Goal: Check status: Check status

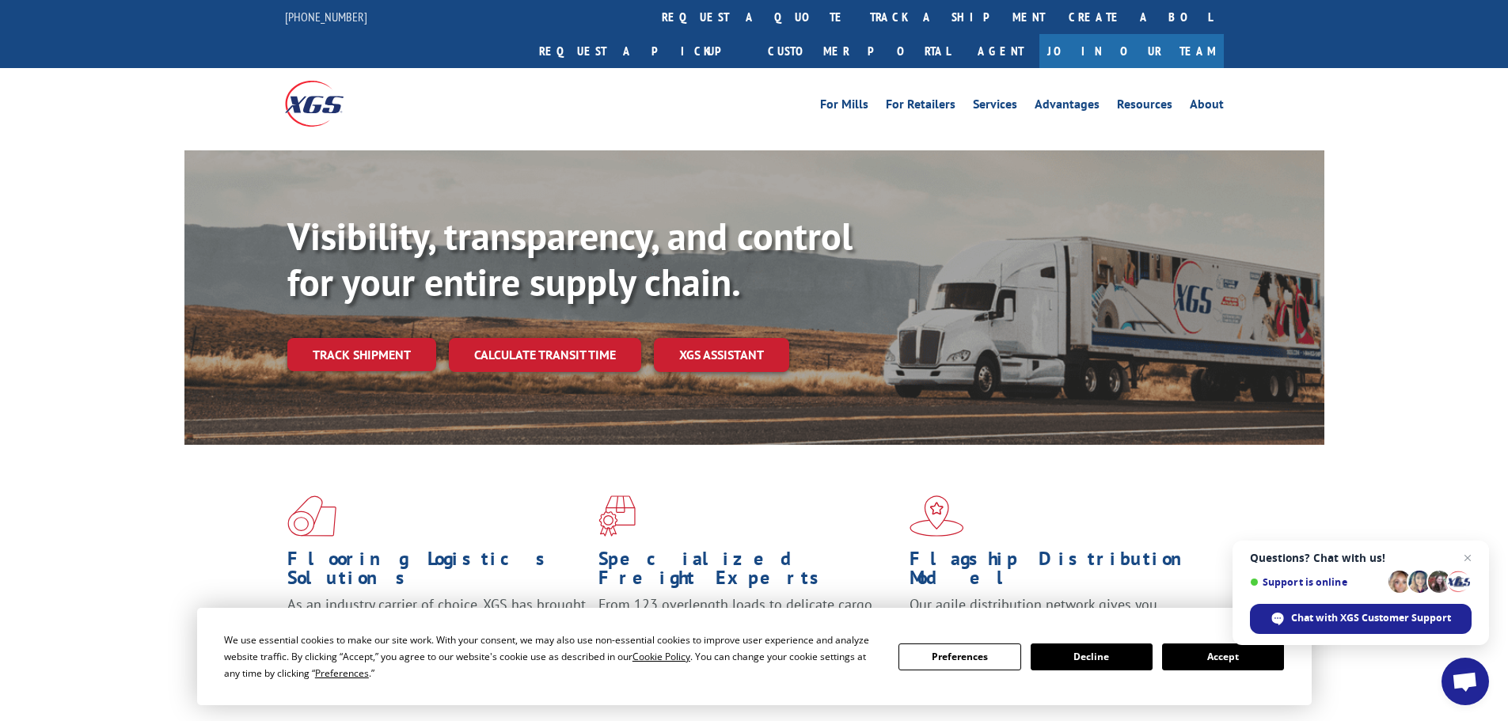
click at [1217, 660] on button "Accept" at bounding box center [1223, 656] width 122 height 27
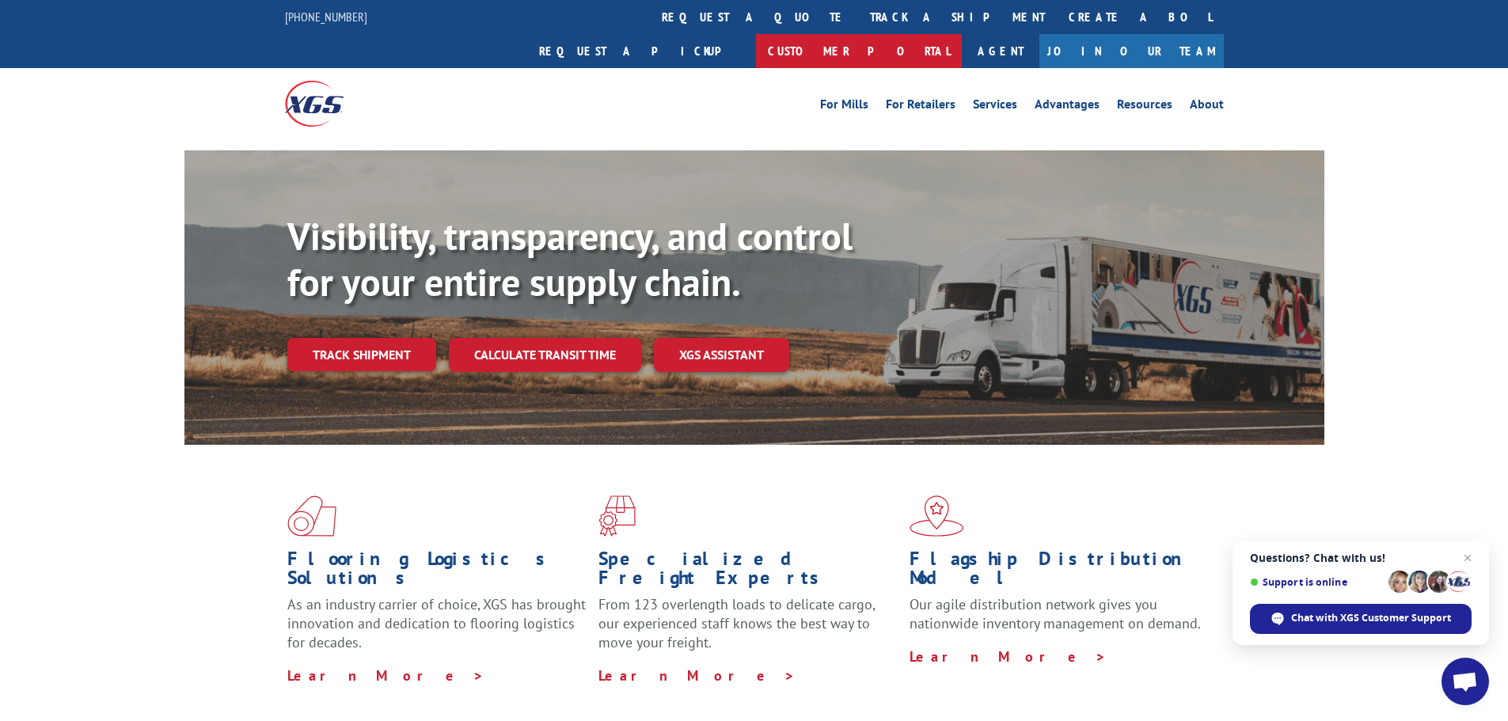
click at [961, 34] on link "Customer Portal" at bounding box center [859, 51] width 206 height 34
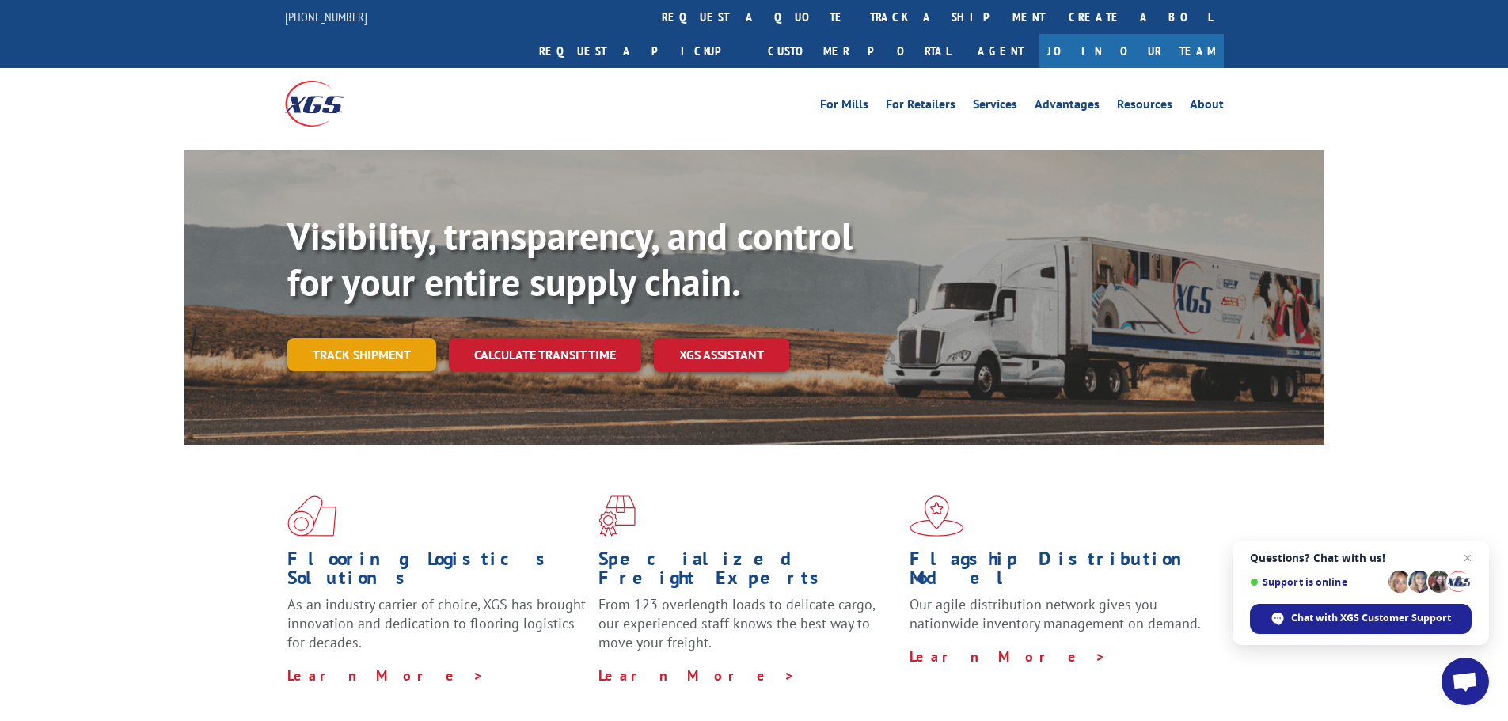
click at [389, 338] on link "Track shipment" at bounding box center [361, 354] width 149 height 33
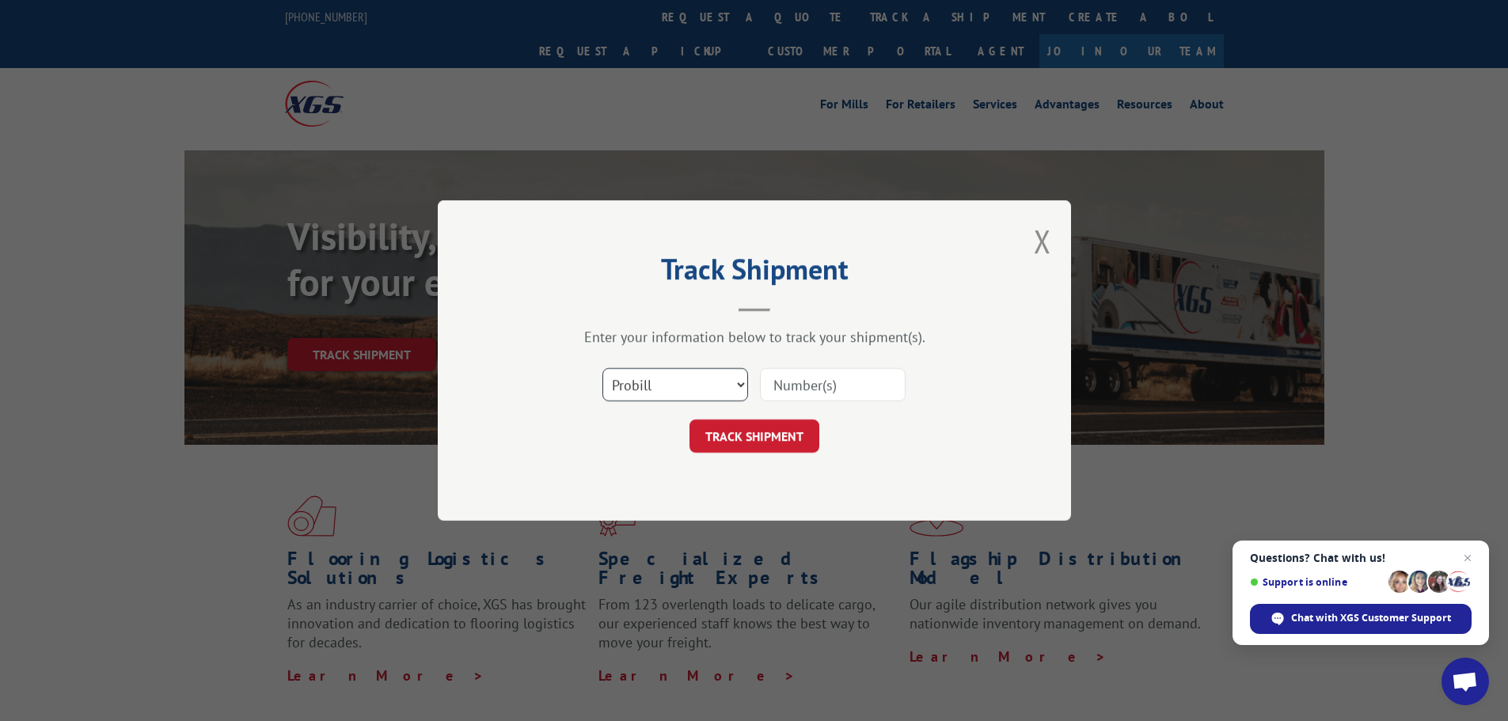
click at [654, 380] on select "Select category... Probill BOL PO" at bounding box center [675, 384] width 146 height 33
select select "bol"
click at [602, 368] on select "Select category... Probill BOL PO" at bounding box center [675, 384] width 146 height 33
drag, startPoint x: 778, startPoint y: 388, endPoint x: 863, endPoint y: 406, distance: 86.6
click at [779, 388] on input at bounding box center [833, 384] width 146 height 33
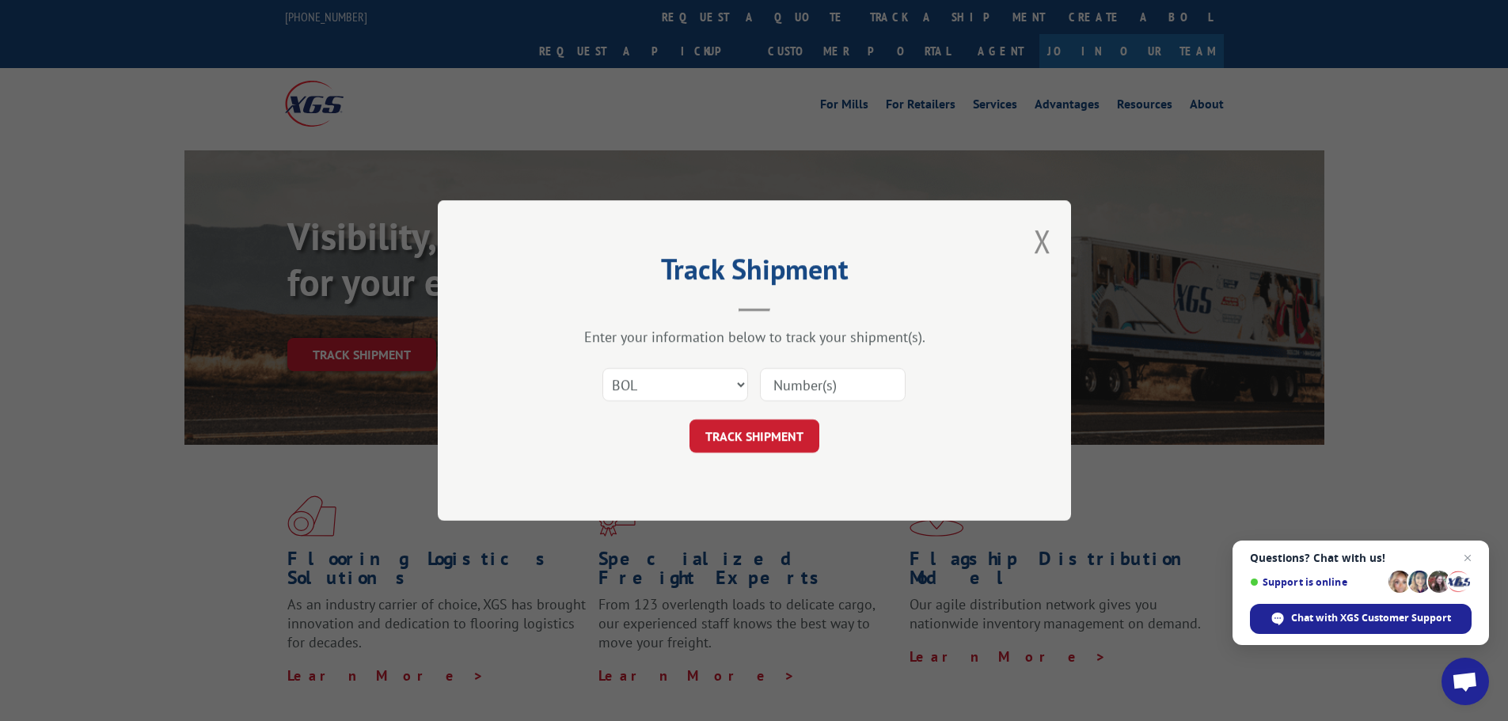
paste input "5225857"
type input "5225857"
click at [759, 434] on button "TRACK SHIPMENT" at bounding box center [754, 435] width 130 height 33
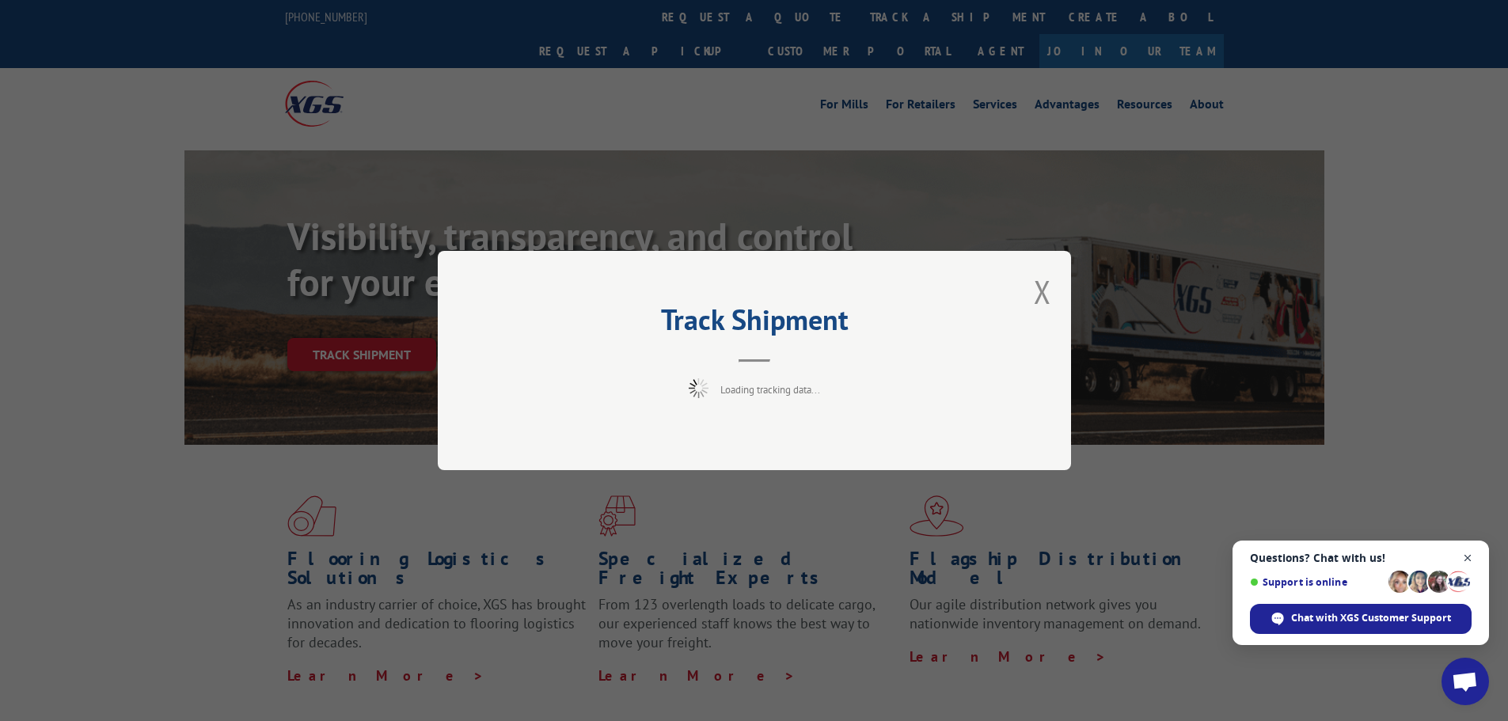
click at [1473, 558] on span "Open chat" at bounding box center [1468, 558] width 20 height 20
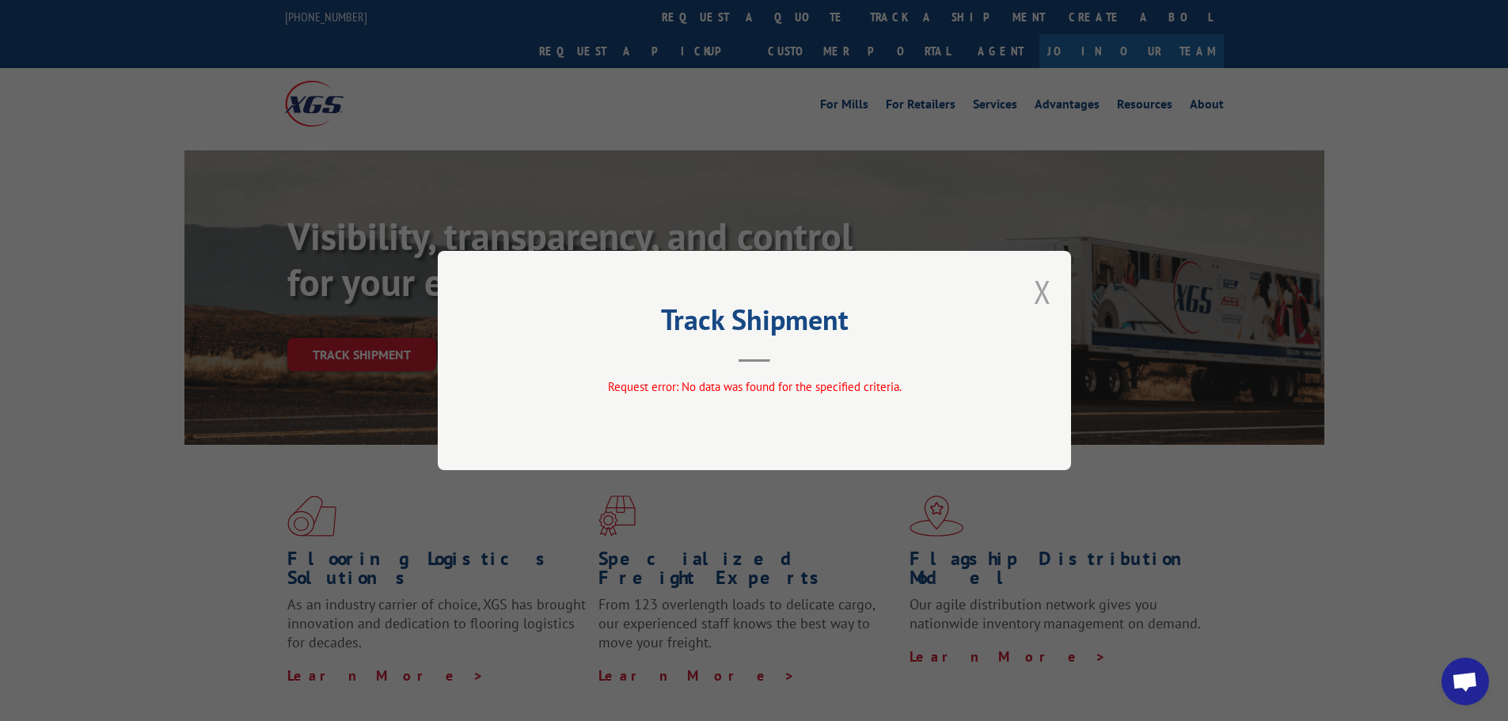
click at [1039, 292] on button "Close modal" at bounding box center [1041, 292] width 17 height 42
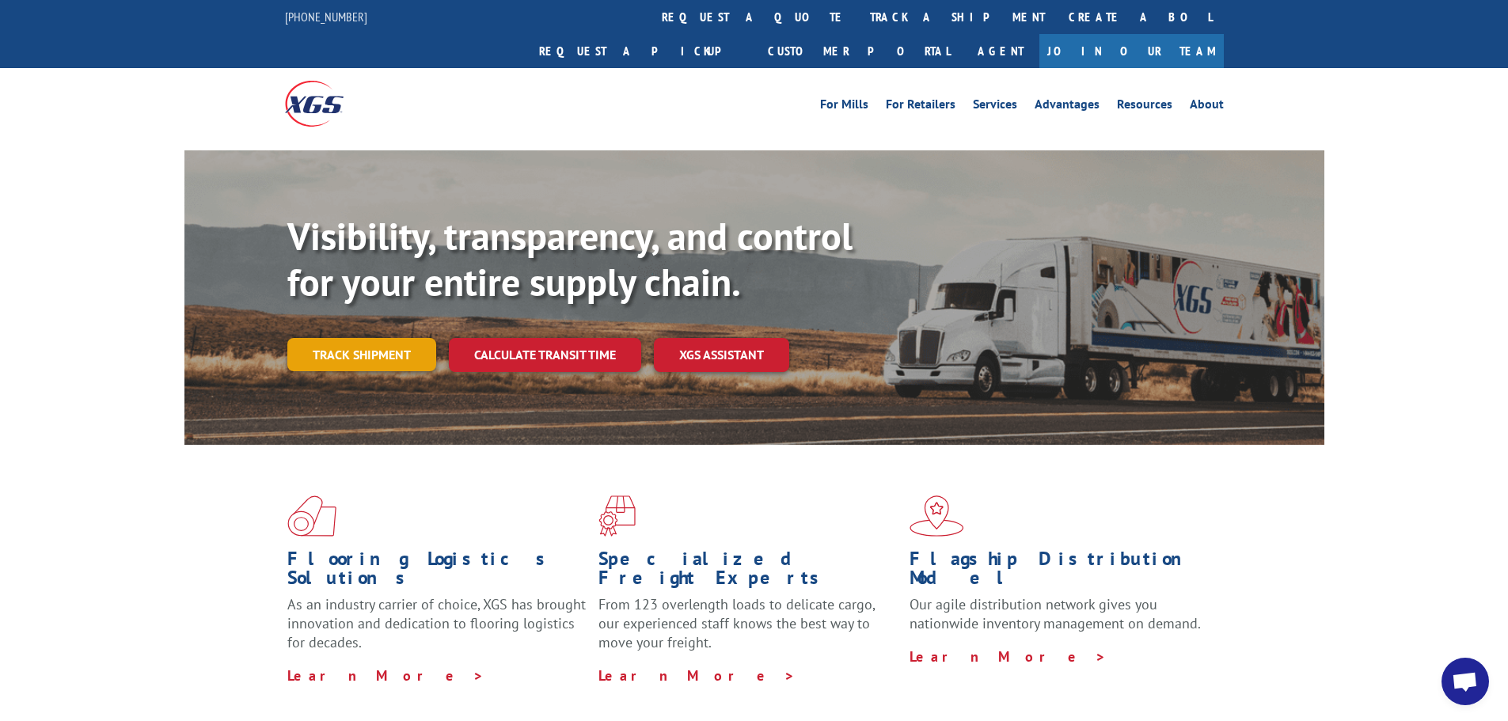
click at [377, 338] on link "Track shipment" at bounding box center [361, 354] width 149 height 33
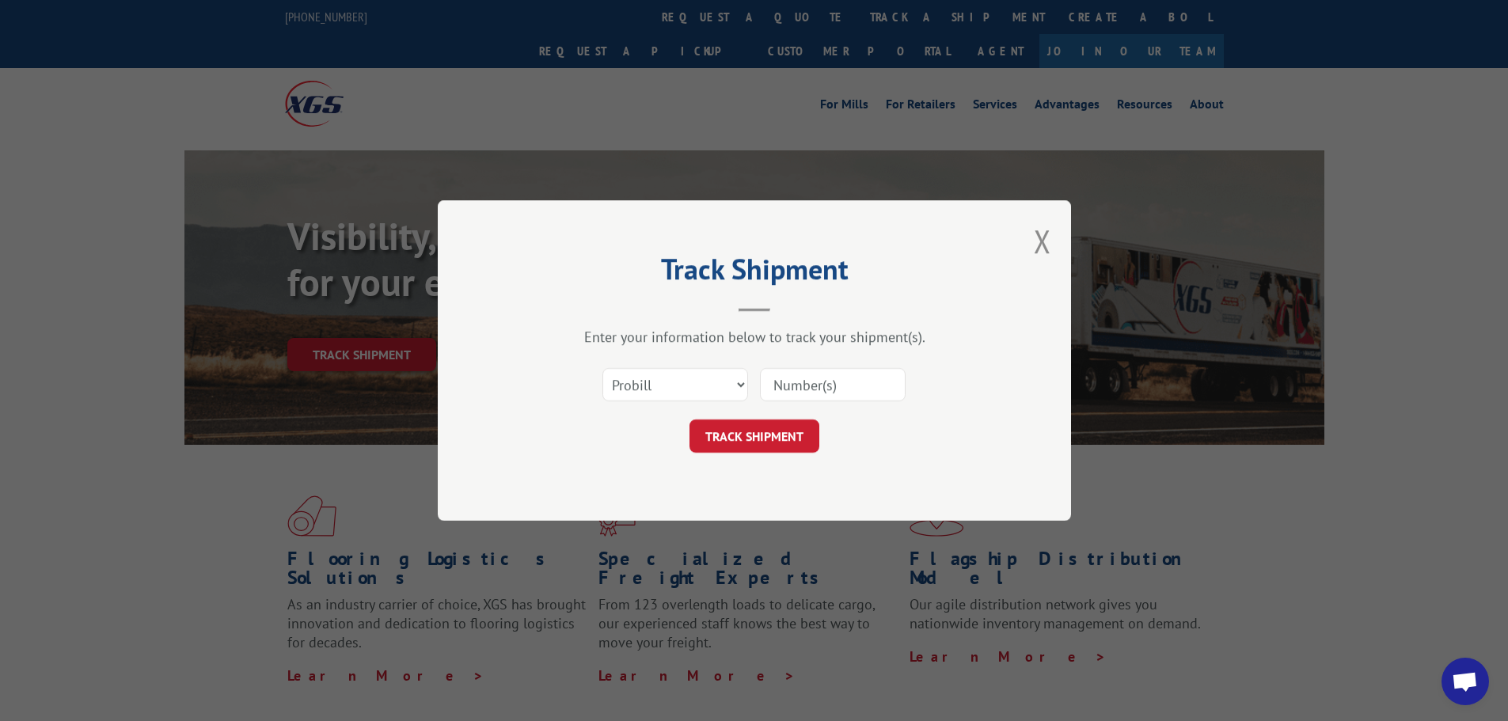
click at [848, 389] on input at bounding box center [833, 384] width 146 height 33
paste input "5225857"
type input "5225857"
click button "TRACK SHIPMENT" at bounding box center [754, 435] width 130 height 33
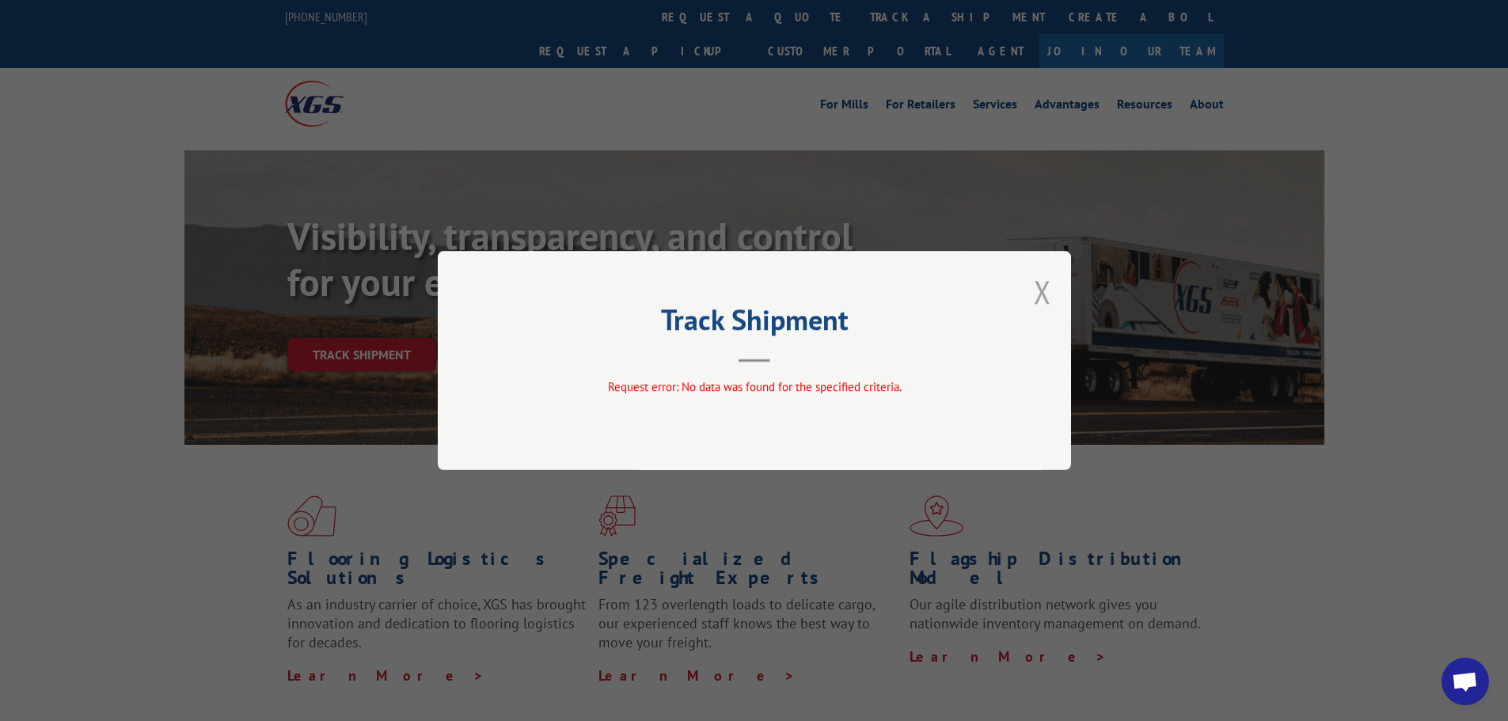
click at [1049, 286] on button "Close modal" at bounding box center [1041, 292] width 17 height 42
